Goal: Transaction & Acquisition: Purchase product/service

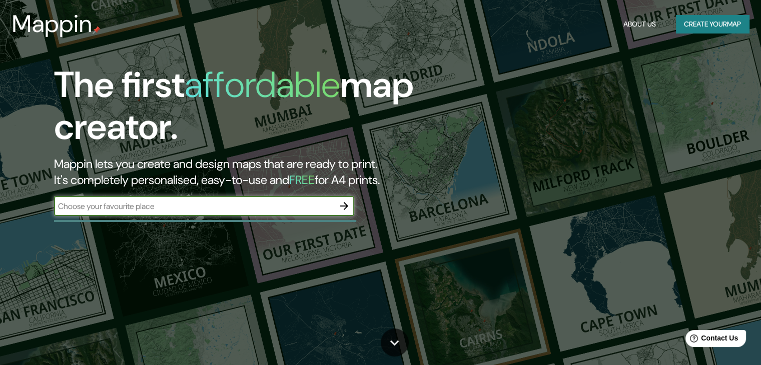
click at [267, 204] on input "text" at bounding box center [194, 207] width 280 height 12
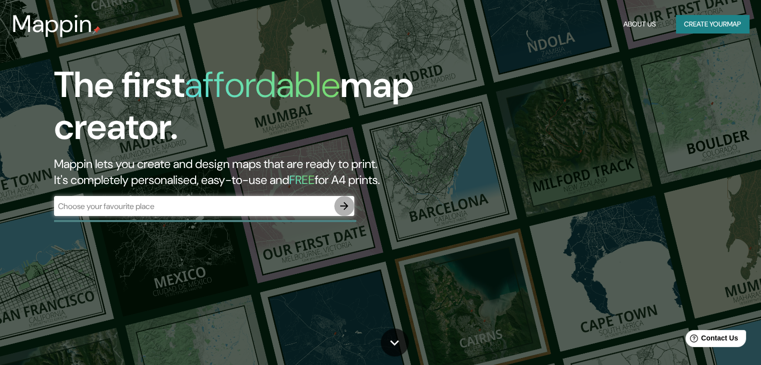
click at [341, 202] on icon "button" at bounding box center [344, 206] width 12 height 12
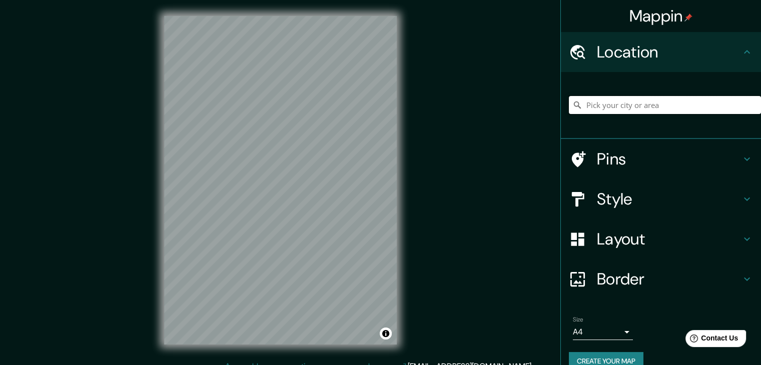
click at [619, 101] on input "Pick your city or area" at bounding box center [665, 105] width 192 height 18
click at [627, 108] on input "[GEOGRAPHIC_DATA], arrondissement de [GEOGRAPHIC_DATA], [GEOGRAPHIC_DATA], [GEO…" at bounding box center [665, 105] width 192 height 18
type input "[GEOGRAPHIC_DATA], arrondissement de [GEOGRAPHIC_DATA], [GEOGRAPHIC_DATA], [GEO…"
click at [749, 106] on icon "Clear" at bounding box center [753, 105] width 8 height 8
click at [733, 108] on input "[GEOGRAPHIC_DATA][PERSON_NAME], [GEOGRAPHIC_DATA], [GEOGRAPHIC_DATA]" at bounding box center [665, 105] width 192 height 18
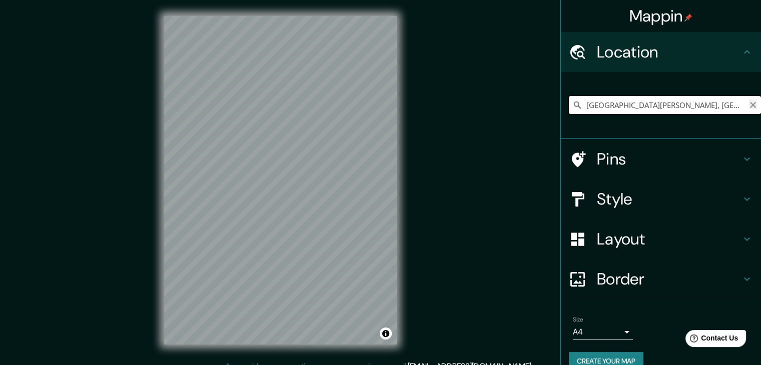
type input "[GEOGRAPHIC_DATA][PERSON_NAME], [GEOGRAPHIC_DATA], [GEOGRAPHIC_DATA]"
click at [749, 103] on icon "Clear" at bounding box center [753, 105] width 8 height 8
type input "[GEOGRAPHIC_DATA][PERSON_NAME], [GEOGRAPHIC_DATA], [GEOGRAPHIC_DATA], [GEOGRAPH…"
click at [749, 107] on icon "Clear" at bounding box center [753, 105] width 8 height 8
click at [685, 107] on input "Pick your city or area" at bounding box center [665, 105] width 192 height 18
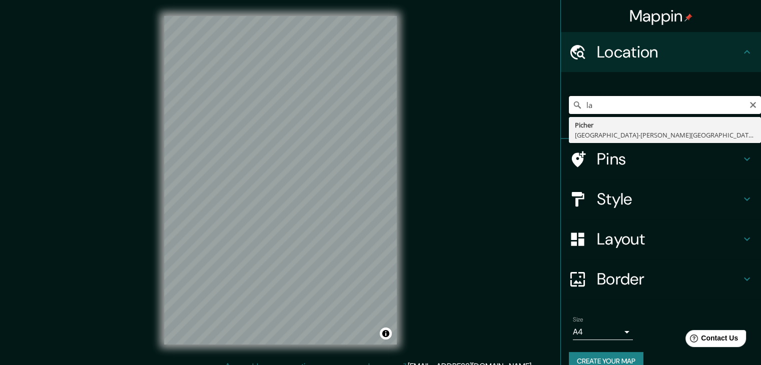
type input "l"
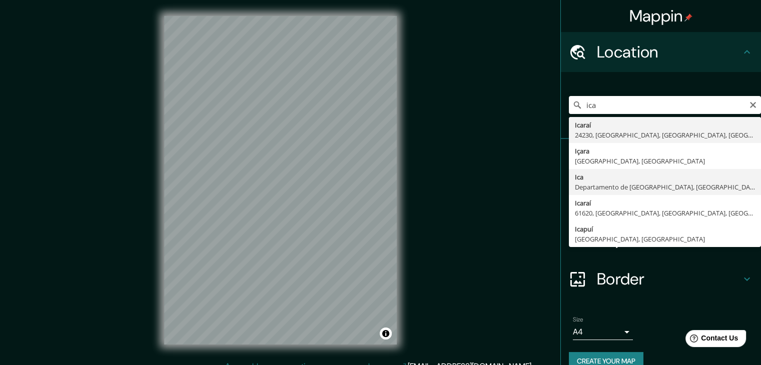
type input "Ica, [GEOGRAPHIC_DATA], [GEOGRAPHIC_DATA]"
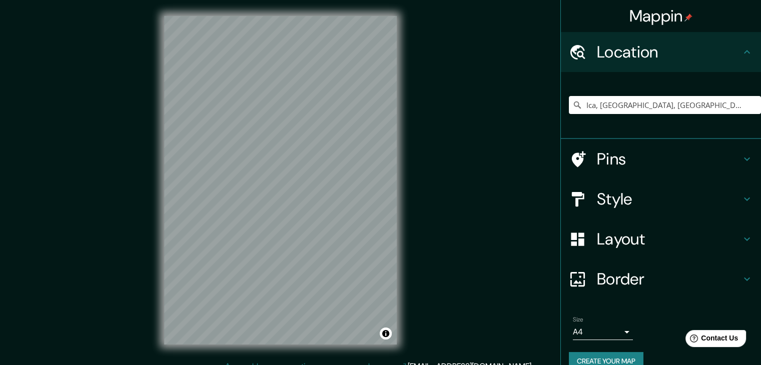
click at [620, 191] on h4 "Style" at bounding box center [669, 199] width 144 height 20
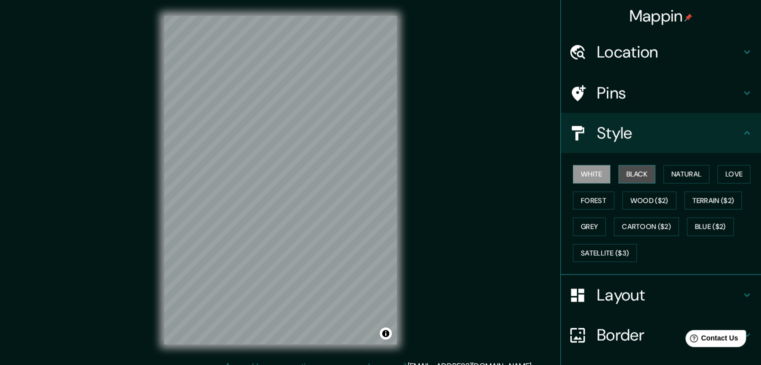
click at [624, 180] on button "Black" at bounding box center [638, 174] width 38 height 19
drag, startPoint x: 410, startPoint y: 165, endPoint x: 424, endPoint y: 195, distance: 33.1
click at [436, 205] on div "Mappin Location [GEOGRAPHIC_DATA], [GEOGRAPHIC_DATA], [GEOGRAPHIC_DATA] Pins St…" at bounding box center [380, 188] width 761 height 377
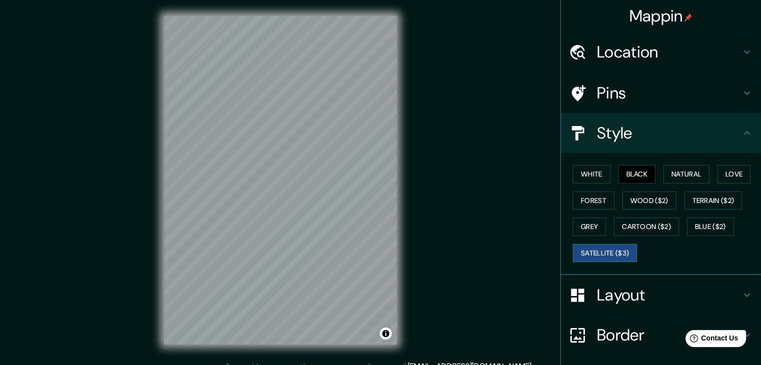
click at [607, 251] on button "Satellite ($3)" at bounding box center [605, 253] width 64 height 19
click at [628, 173] on button "Black" at bounding box center [638, 174] width 38 height 19
click at [458, 208] on div "Mappin Location [GEOGRAPHIC_DATA], [GEOGRAPHIC_DATA], [GEOGRAPHIC_DATA] Pins St…" at bounding box center [380, 188] width 761 height 377
click at [499, 218] on div "Mappin Location [GEOGRAPHIC_DATA], [GEOGRAPHIC_DATA], [GEOGRAPHIC_DATA] Pins St…" at bounding box center [380, 188] width 761 height 377
click at [158, 277] on div "© Mapbox © OpenStreetMap Improve this map" at bounding box center [280, 180] width 265 height 361
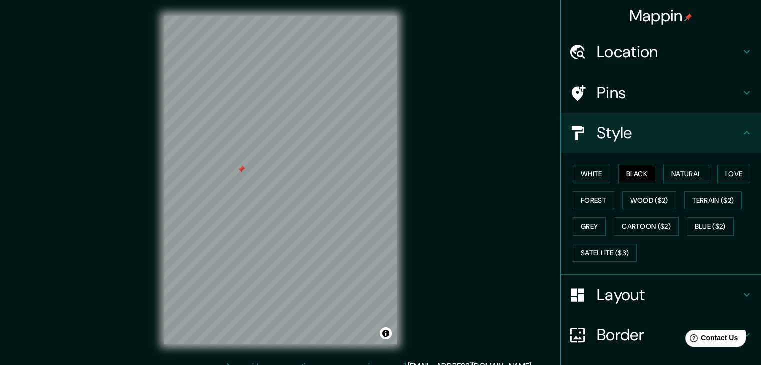
click at [722, 56] on h4 "Location" at bounding box center [669, 52] width 144 height 20
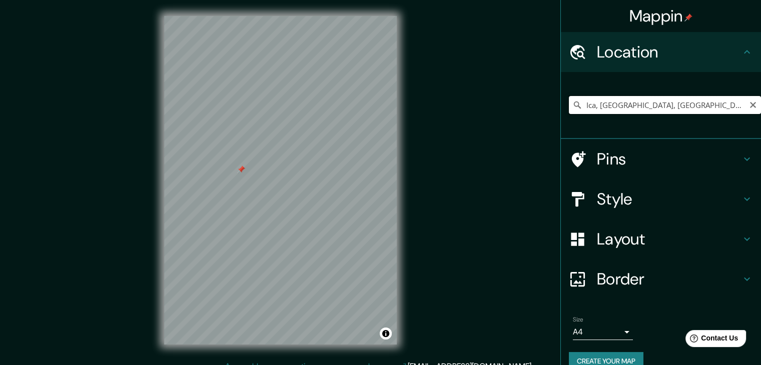
click at [709, 97] on input "Ica, [GEOGRAPHIC_DATA], [GEOGRAPHIC_DATA]" at bounding box center [665, 105] width 192 height 18
click at [673, 106] on input "Ica, [GEOGRAPHIC_DATA], [GEOGRAPHIC_DATA]" at bounding box center [665, 105] width 192 height 18
click at [749, 108] on icon "Clear" at bounding box center [753, 105] width 8 height 8
click at [430, 99] on div "Mappin Location [GEOGRAPHIC_DATA], [GEOGRAPHIC_DATA], [GEOGRAPHIC_DATA] Pins St…" at bounding box center [380, 188] width 761 height 377
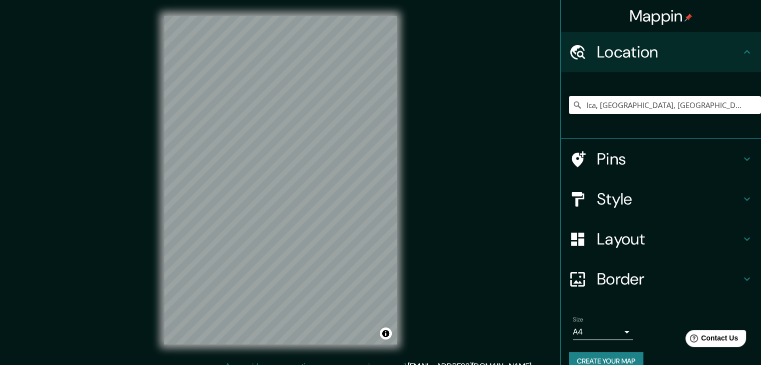
click at [109, 284] on div "Mappin Location [GEOGRAPHIC_DATA], [GEOGRAPHIC_DATA], [GEOGRAPHIC_DATA] Pins St…" at bounding box center [380, 188] width 761 height 377
click at [683, 109] on input "Ica, [GEOGRAPHIC_DATA], [GEOGRAPHIC_DATA]" at bounding box center [665, 105] width 192 height 18
drag, startPoint x: 696, startPoint y: 107, endPoint x: 590, endPoint y: 129, distance: 108.0
click at [590, 129] on div "Ica, [GEOGRAPHIC_DATA], [GEOGRAPHIC_DATA]" at bounding box center [665, 105] width 192 height 50
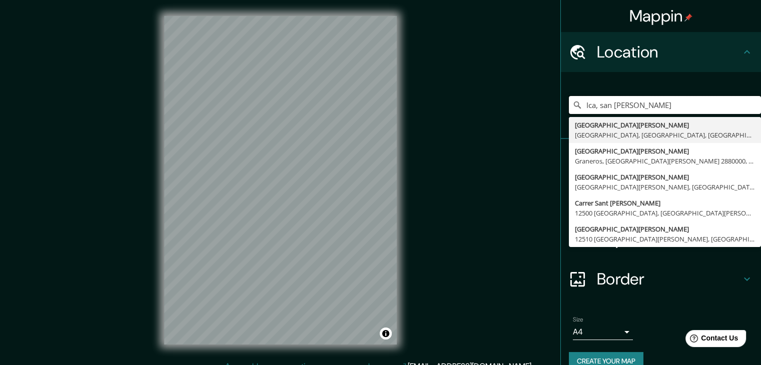
type input "Ica, san [PERSON_NAME]"
